Goal: Task Accomplishment & Management: Manage account settings

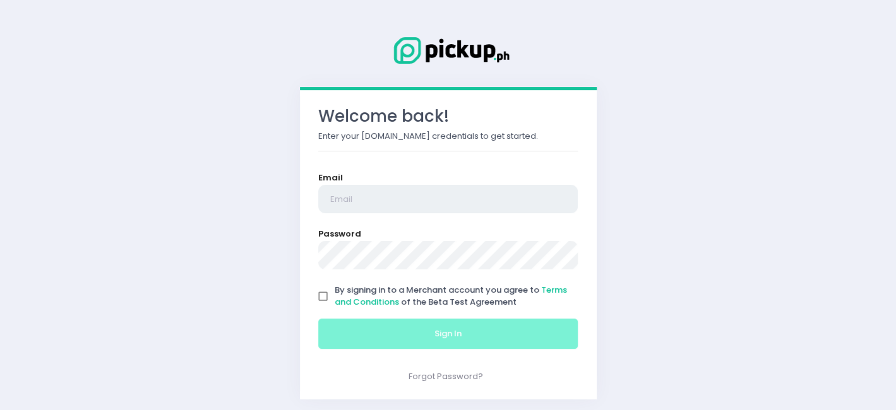
type input "[EMAIL_ADDRESS][DOMAIN_NAME]"
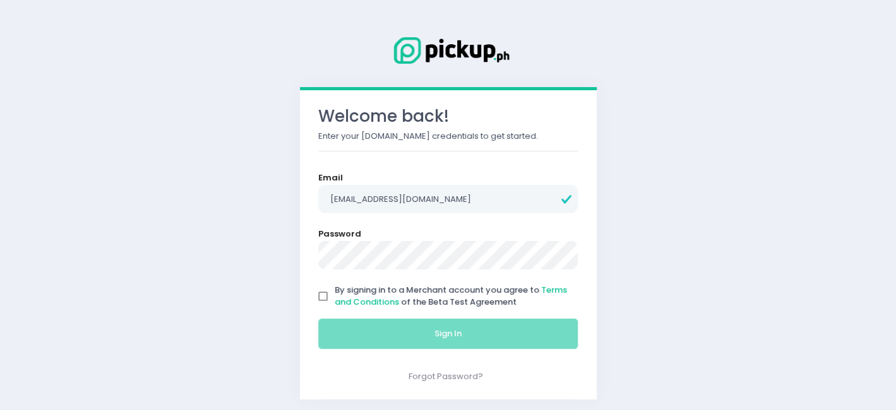
click at [323, 299] on input "By signing in to a Merchant account you agree to Terms and Conditions of the Be…" at bounding box center [323, 297] width 24 height 24
checkbox input "true"
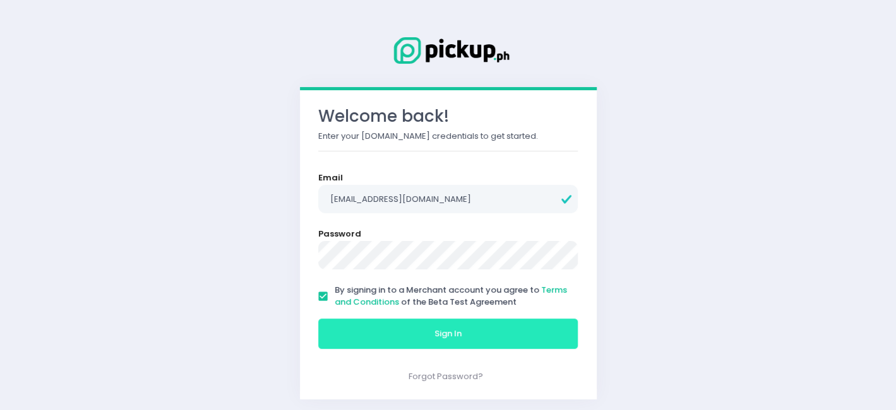
click at [365, 341] on button "Sign In" at bounding box center [448, 334] width 260 height 30
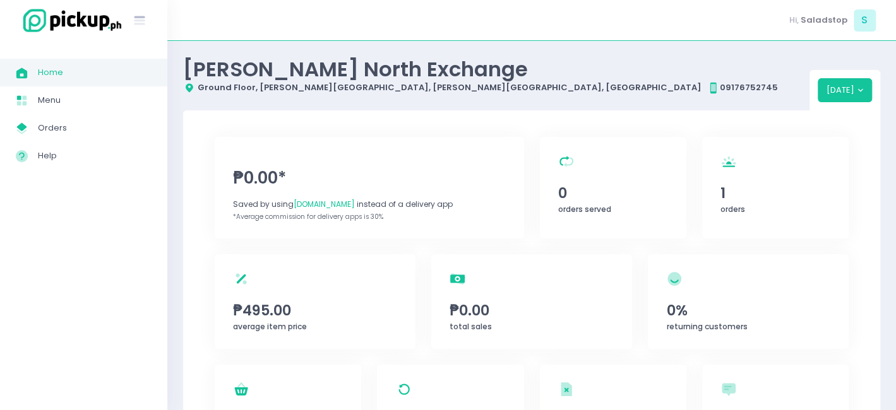
click at [57, 72] on span "Home" at bounding box center [95, 72] width 114 height 16
click at [109, 126] on span "Orders" at bounding box center [95, 128] width 114 height 16
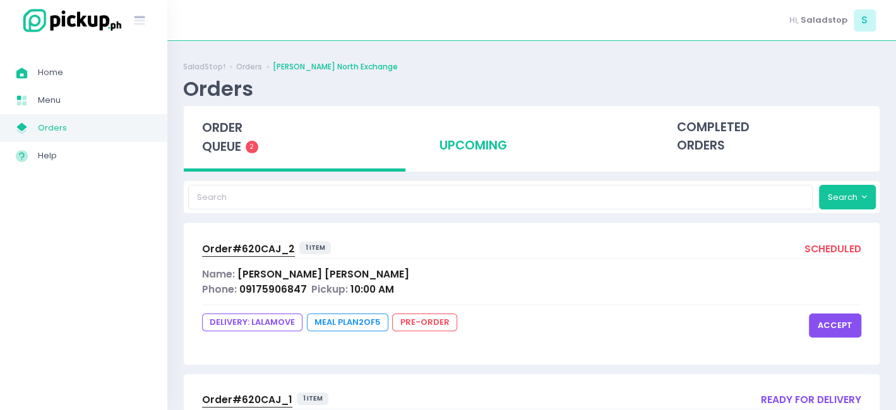
click at [475, 143] on div "upcoming" at bounding box center [532, 137] width 222 height 62
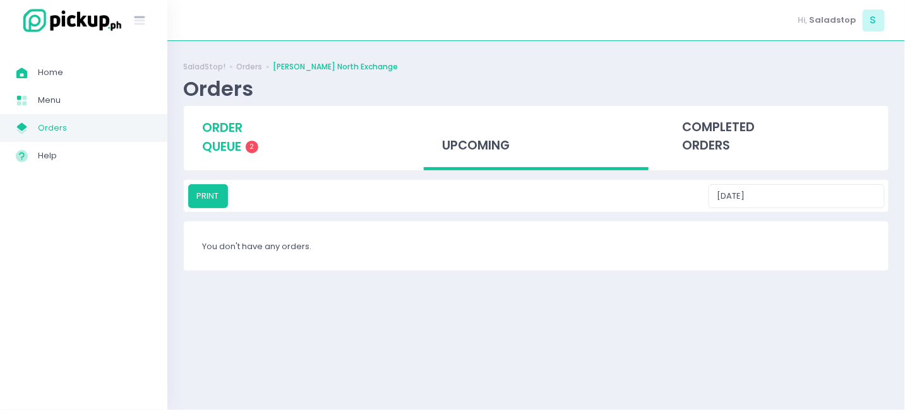
click at [245, 152] on div "order queue 2" at bounding box center [296, 137] width 224 height 63
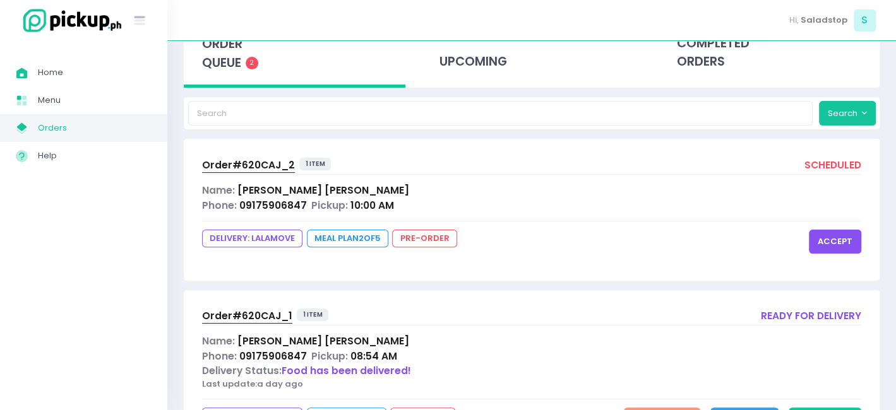
scroll to position [147, 0]
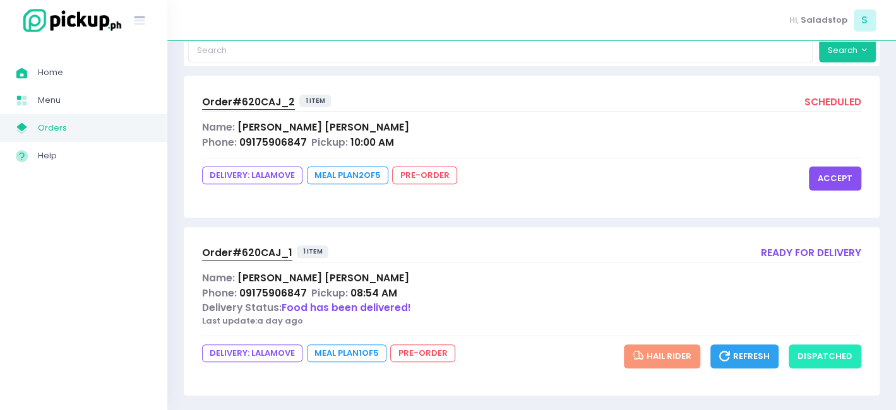
click at [814, 356] on button "dispatched" at bounding box center [825, 357] width 73 height 24
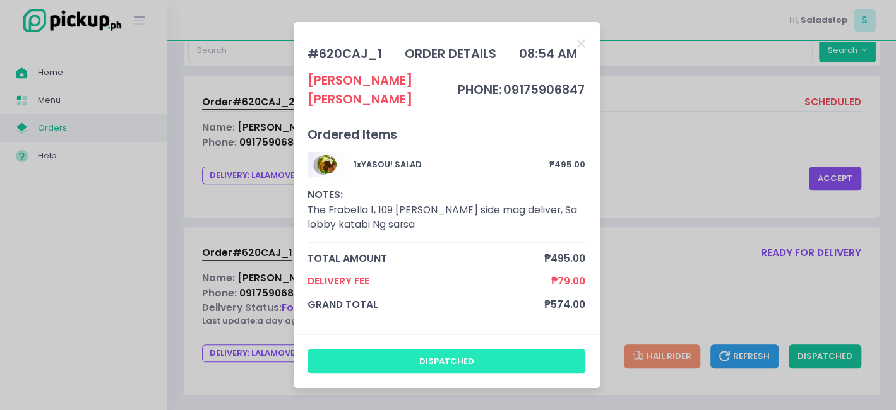
click at [467, 353] on button "dispatched" at bounding box center [446, 361] width 278 height 24
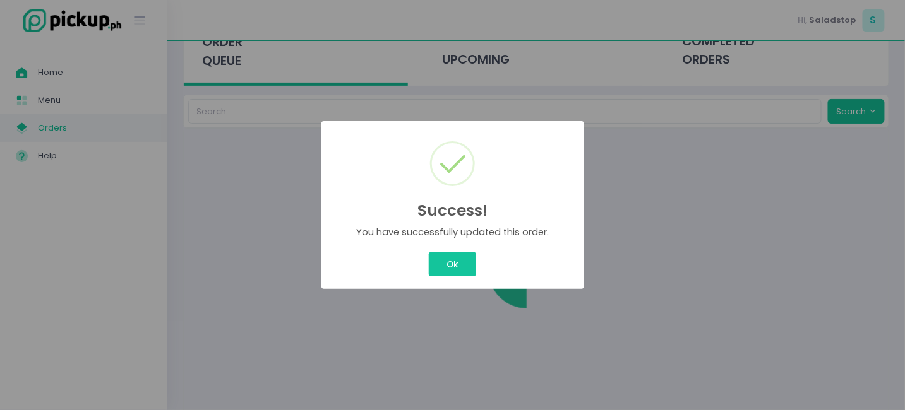
scroll to position [0, 0]
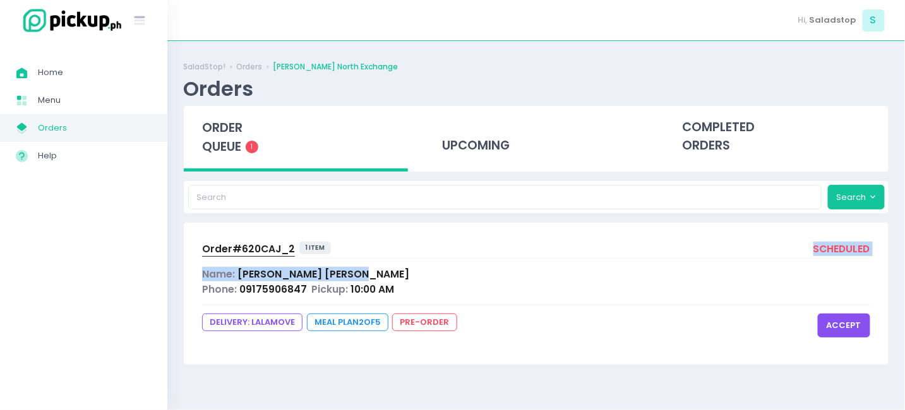
drag, startPoint x: 446, startPoint y: 267, endPoint x: 655, endPoint y: 218, distance: 214.6
click at [655, 218] on div "SaladStop! Orders [PERSON_NAME] North Exchange Orders order queue 1 upcoming co…" at bounding box center [535, 226] width 737 height 338
click at [454, 265] on div "Order# 620CAJ_2 1 item scheduled Name: [PERSON_NAME] Phone: 09175906847 Pickup:…" at bounding box center [536, 293] width 705 height 141
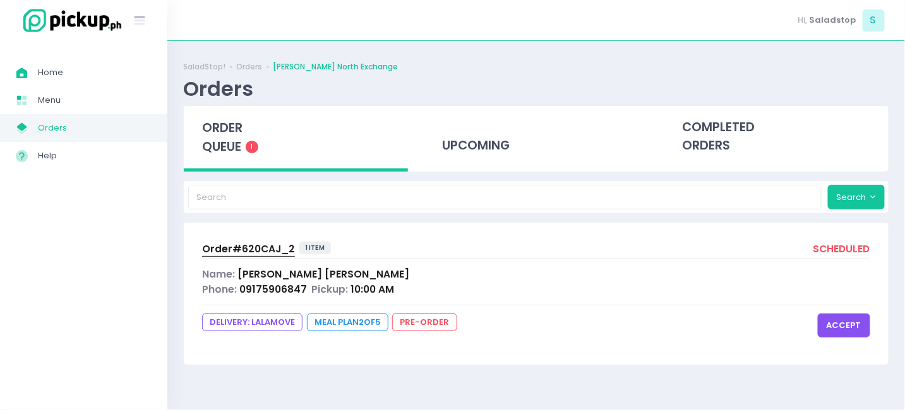
click at [349, 271] on div "Name: [PERSON_NAME]" at bounding box center [536, 274] width 668 height 15
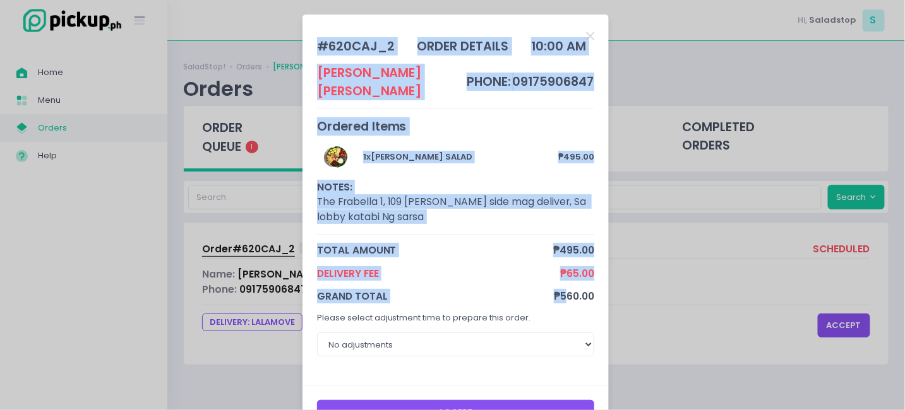
drag, startPoint x: 565, startPoint y: 268, endPoint x: 648, endPoint y: 274, distance: 82.9
click at [648, 274] on div "# 620CAJ_2 order details 10:00 AM [PERSON_NAME] phone: 09175906847 Ordered Item…" at bounding box center [452, 205] width 905 height 410
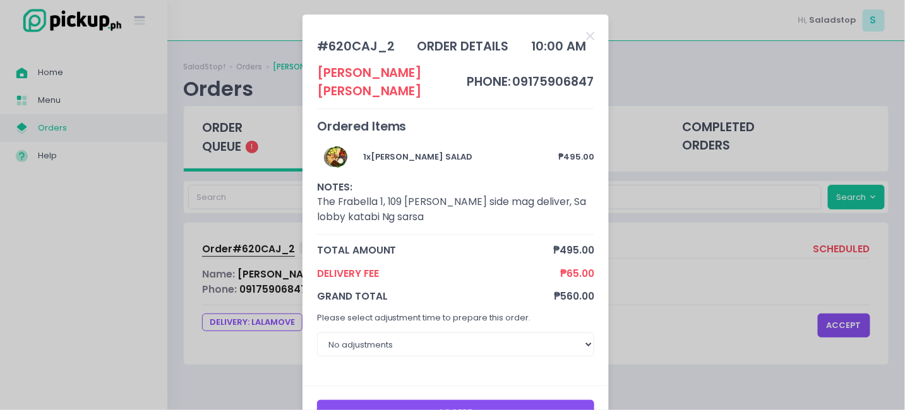
click at [653, 274] on div "# 620CAJ_2 order details 10:00 AM [PERSON_NAME] phone: 09175906847 Ordered Item…" at bounding box center [452, 205] width 905 height 410
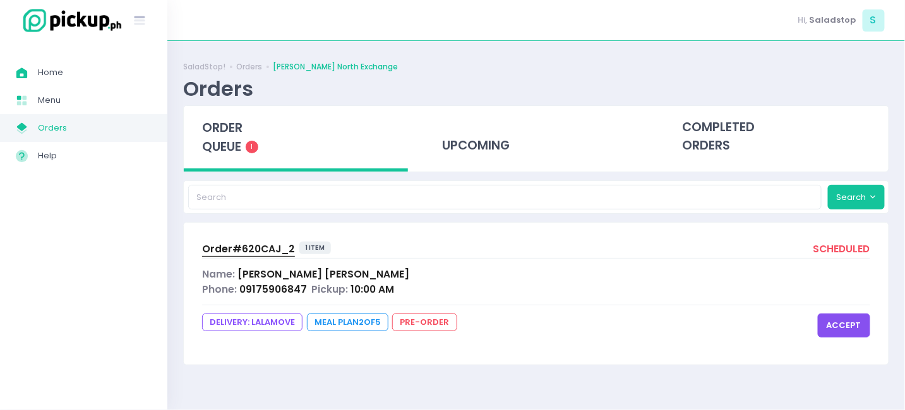
click at [276, 277] on span "[PERSON_NAME]" at bounding box center [323, 274] width 172 height 13
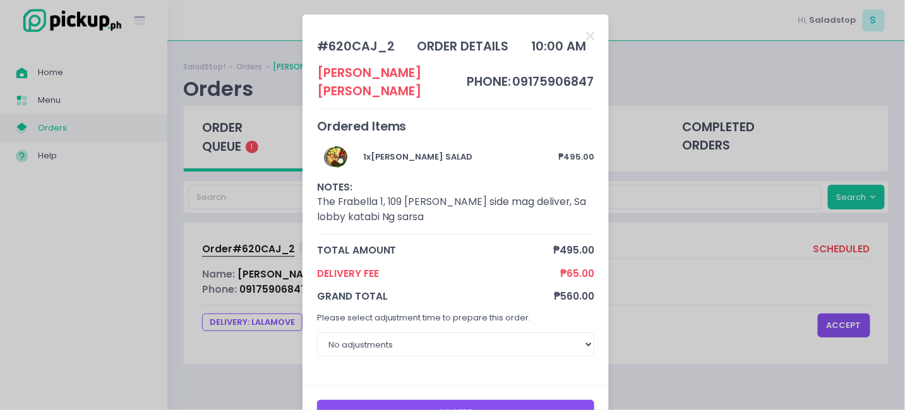
click at [416, 181] on div "1 x [PERSON_NAME] SALAD ₱495.00 NOTES: The Frabella 1, 109 [PERSON_NAME] side m…" at bounding box center [456, 190] width 278 height 90
click at [587, 33] on icon "Close" at bounding box center [590, 36] width 8 height 12
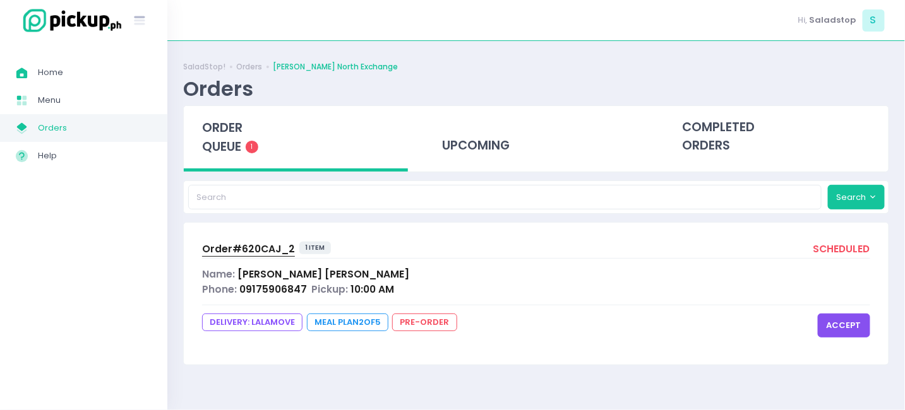
click at [402, 274] on div "Name: [PERSON_NAME]" at bounding box center [536, 274] width 668 height 15
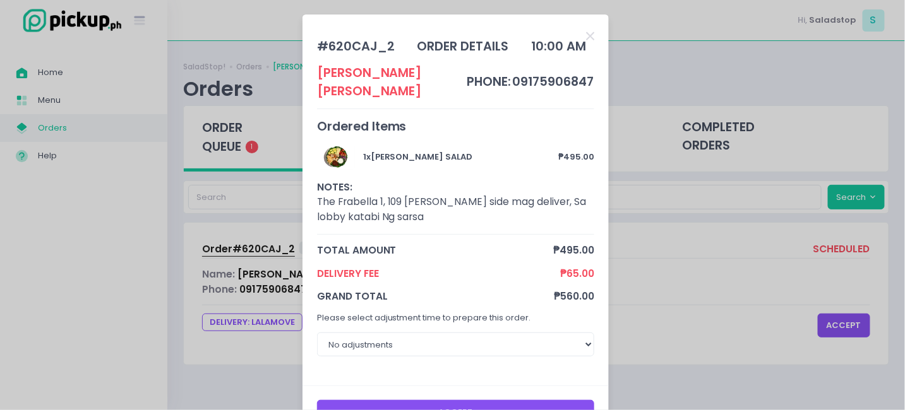
drag, startPoint x: 769, startPoint y: 311, endPoint x: 552, endPoint y: 394, distance: 232.0
click at [768, 309] on div "# 620CAJ_2 order details 10:00 AM [PERSON_NAME] phone: 09175906847 Ordered Item…" at bounding box center [452, 205] width 905 height 410
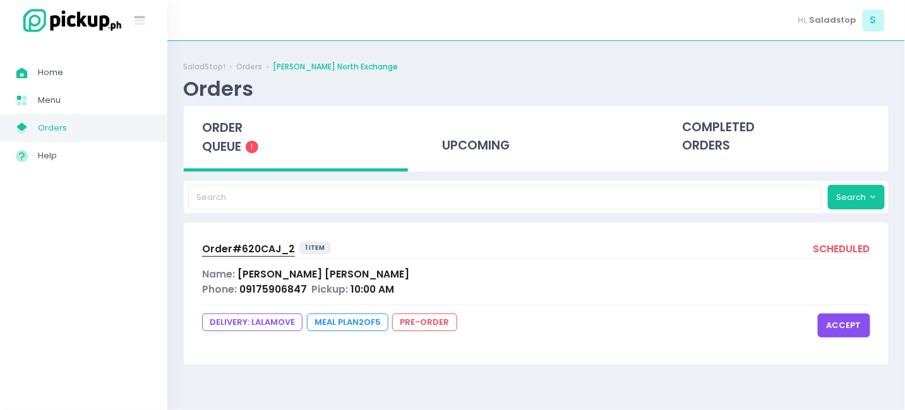
click at [845, 319] on button "accept" at bounding box center [844, 326] width 52 height 24
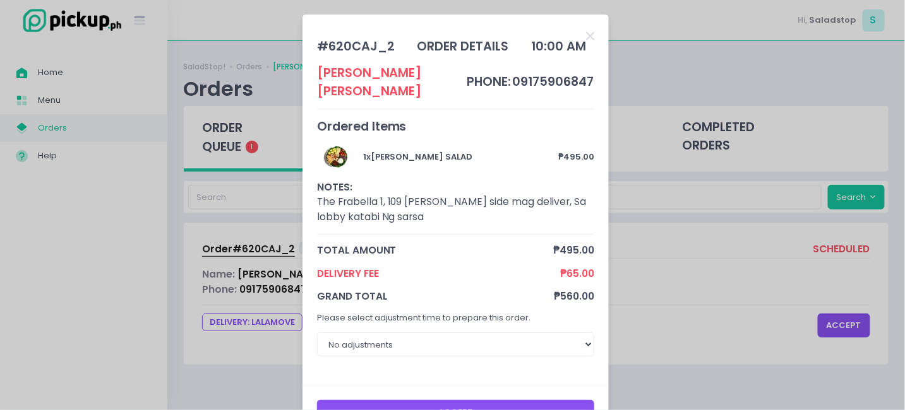
click at [515, 400] on button "Accept" at bounding box center [456, 412] width 278 height 24
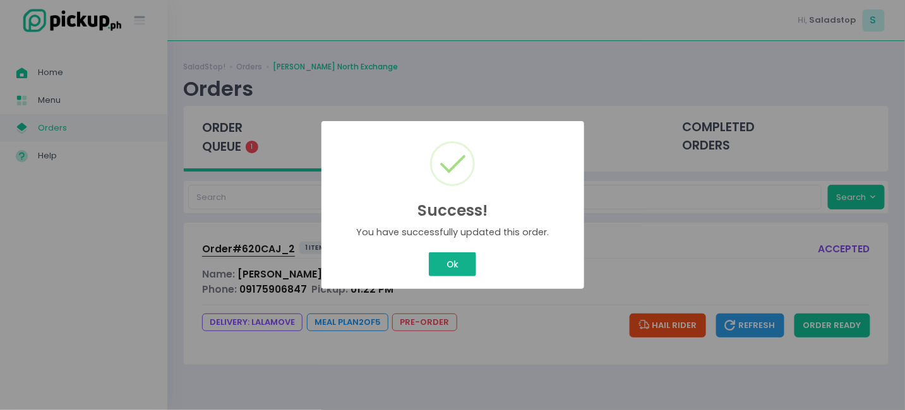
click at [442, 257] on div "Success! × You have successfully updated this order. Ok Cancel" at bounding box center [452, 205] width 905 height 410
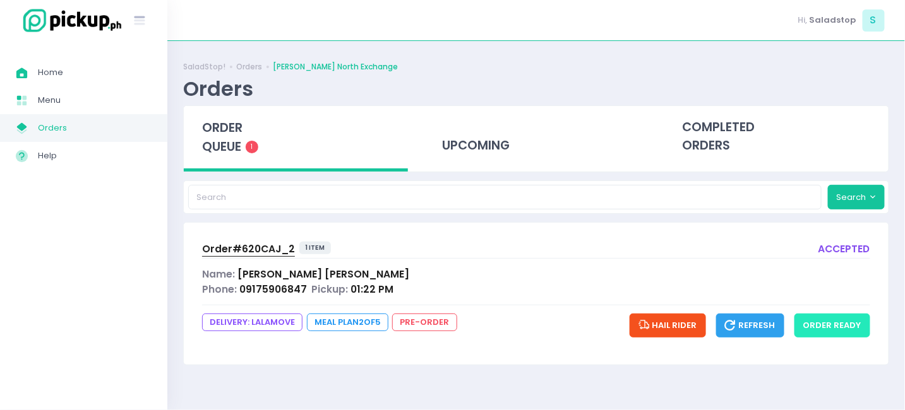
click at [845, 330] on button "order ready" at bounding box center [832, 326] width 76 height 24
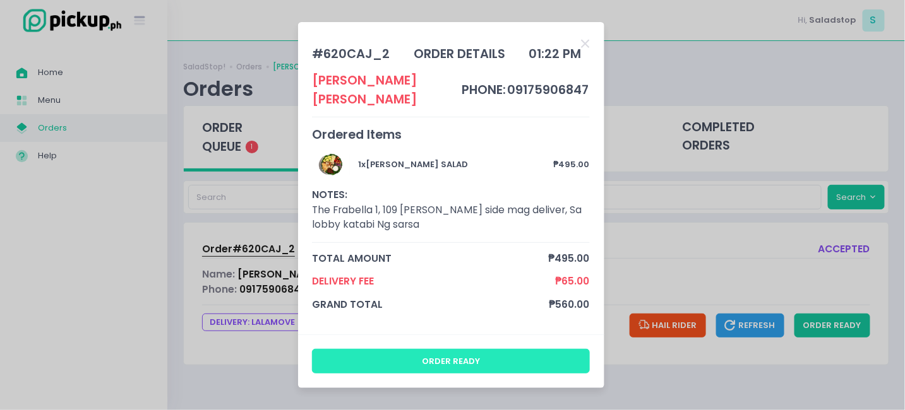
click at [482, 359] on button "order ready" at bounding box center [451, 361] width 278 height 24
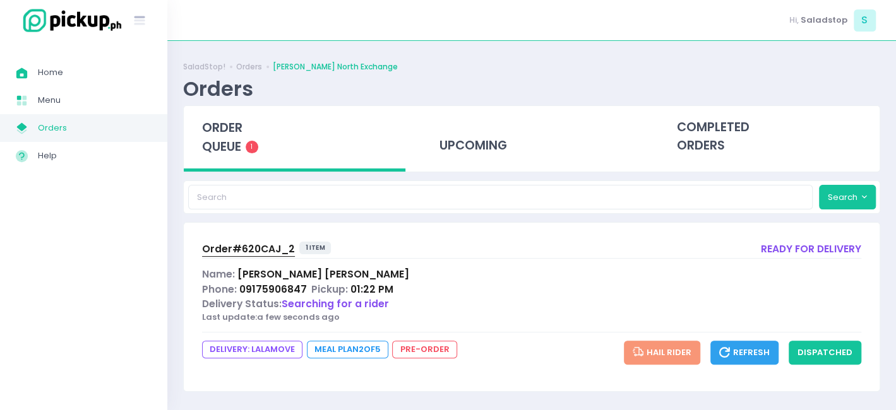
scroll to position [3, 0]
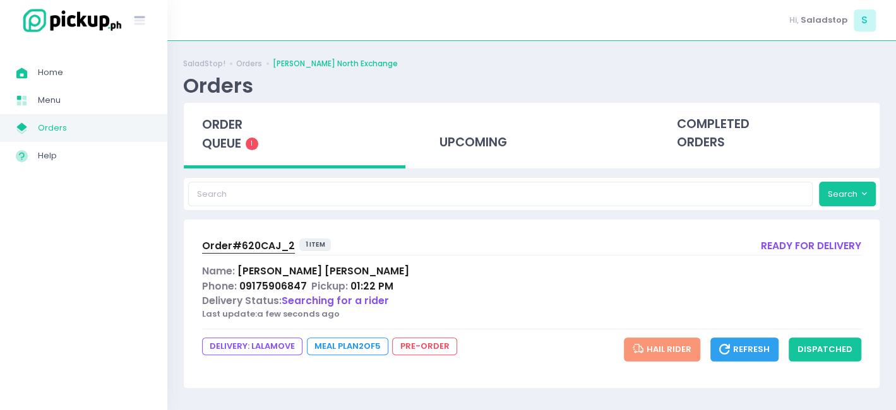
click at [345, 268] on div "Name: [PERSON_NAME]" at bounding box center [531, 271] width 659 height 15
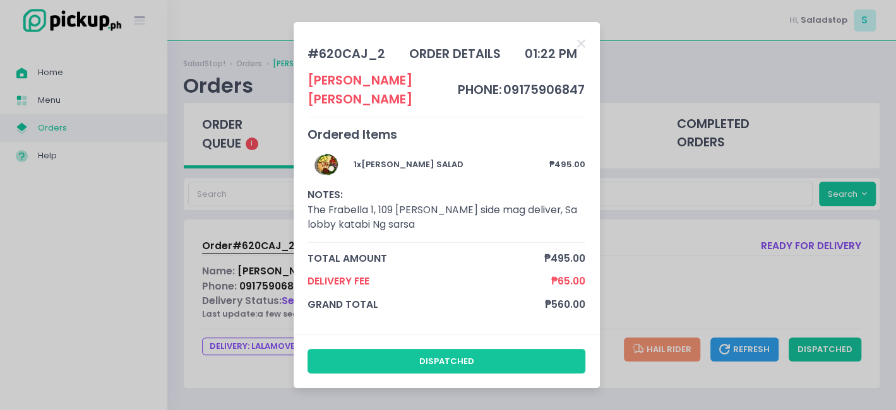
click at [276, 250] on div "# 620CAJ_2 order details 01:22 PM [PERSON_NAME] phone: 09175906847 Ordered Item…" at bounding box center [448, 205] width 896 height 410
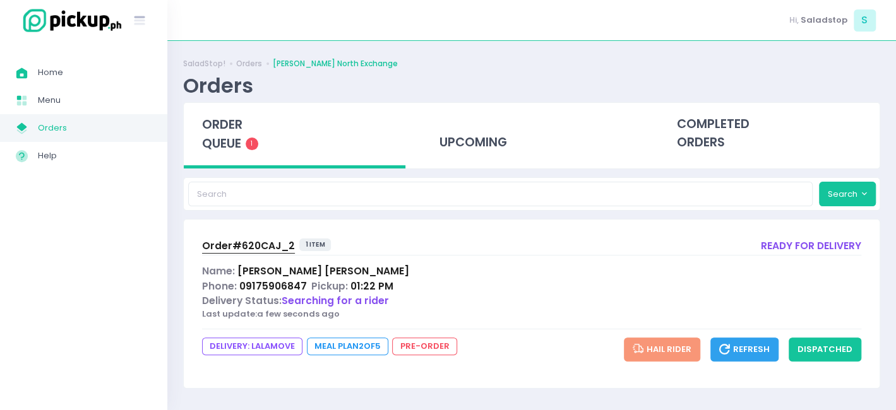
click at [267, 235] on div "Order# 620CAJ_2 1 item ready for delivery Name: [PERSON_NAME] Phone: 0917590684…" at bounding box center [532, 304] width 696 height 169
click at [267, 241] on span "Order# 620CAJ_2" at bounding box center [248, 245] width 93 height 13
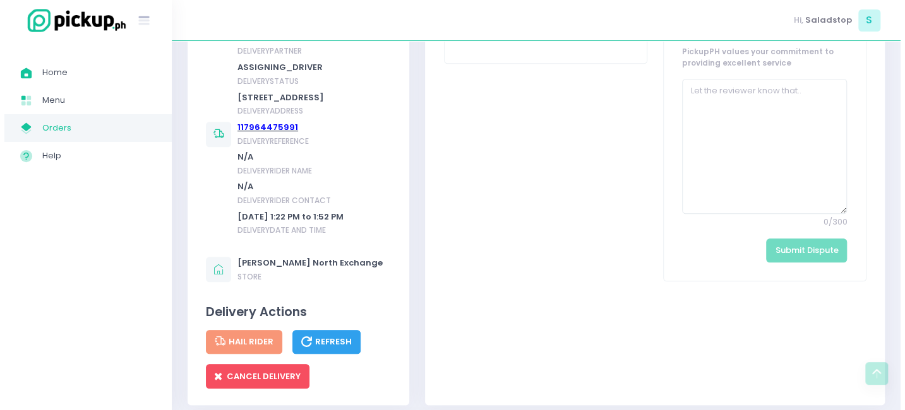
scroll to position [715, 0]
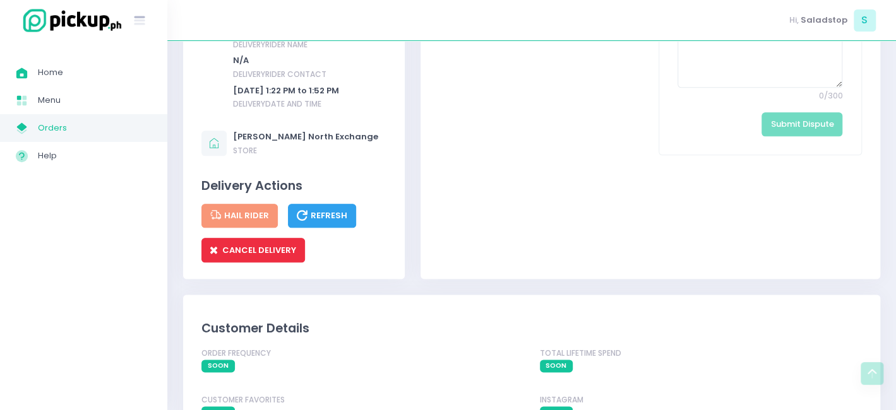
click at [273, 256] on span "CANCEL DELIVERY" at bounding box center [253, 250] width 86 height 12
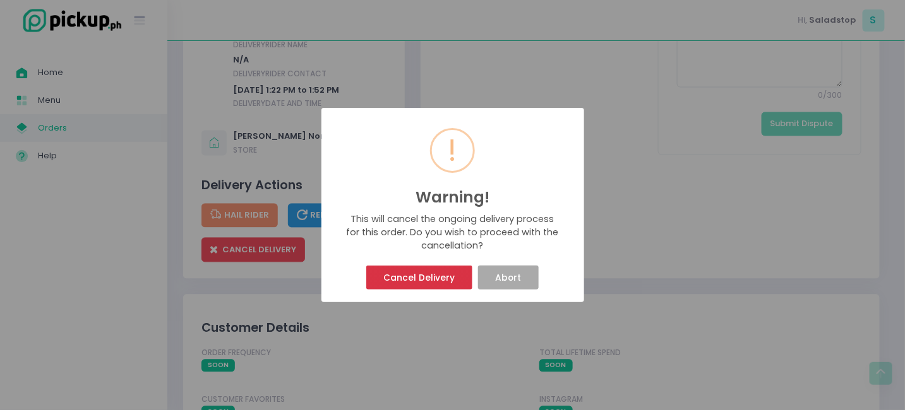
click at [416, 276] on button "Cancel Delivery" at bounding box center [419, 278] width 106 height 24
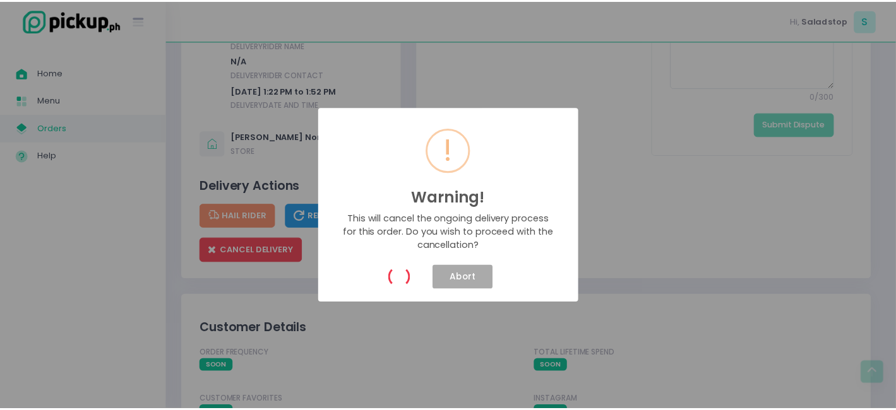
scroll to position [0, 0]
